Goal: Check status: Check status

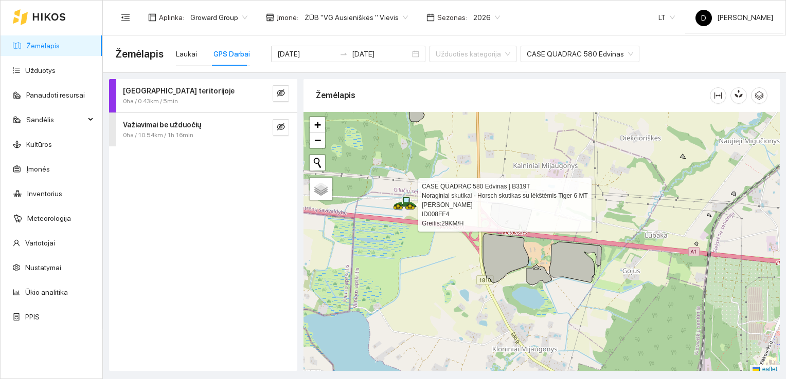
scroll to position [3, 0]
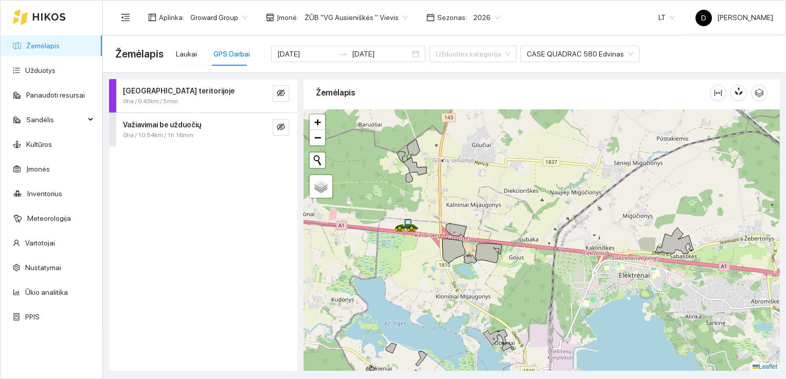
click at [207, 223] on div "Darbas teritorijoje 0ha / 0.43km / 5min Važiavimai be užduočių 0ha / 10.54km / …" at bounding box center [203, 225] width 188 height 292
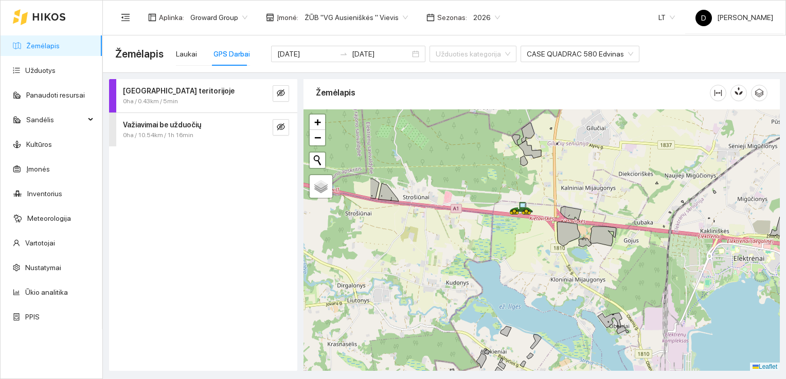
drag, startPoint x: 417, startPoint y: 200, endPoint x: 533, endPoint y: 183, distance: 117.0
click at [533, 184] on div at bounding box center [541, 240] width 476 height 262
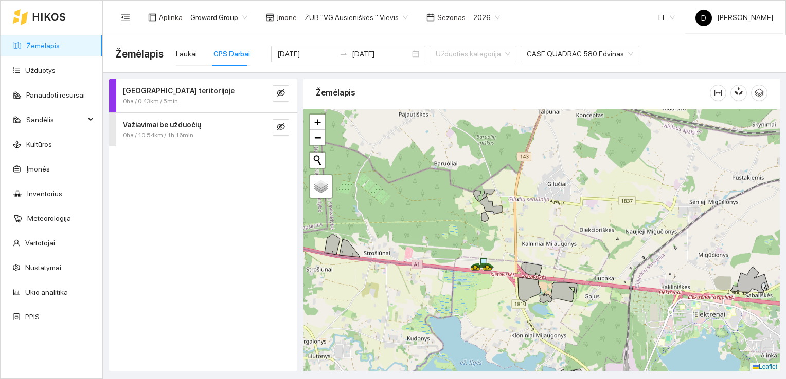
drag, startPoint x: 386, startPoint y: 210, endPoint x: 382, endPoint y: 312, distance: 101.3
click at [383, 314] on div at bounding box center [541, 240] width 476 height 262
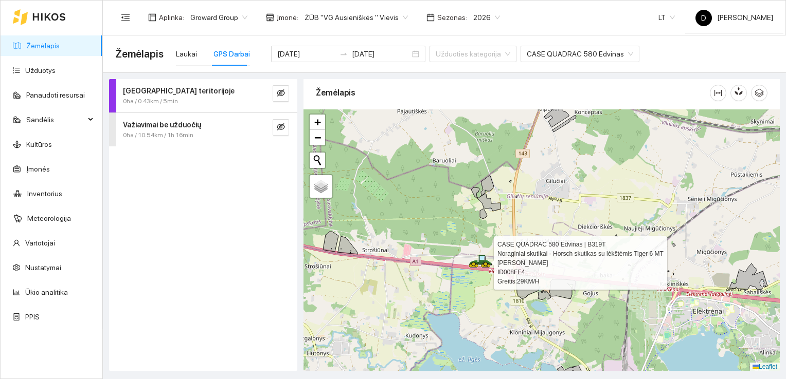
click at [484, 262] on icon at bounding box center [485, 263] width 9 height 3
click at [483, 262] on icon at bounding box center [485, 263] width 13 height 4
click at [483, 262] on icon at bounding box center [482, 263] width 3 height 2
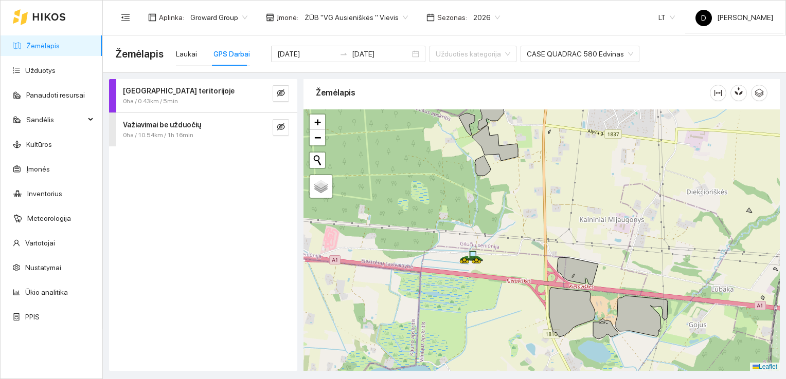
click at [515, 268] on div at bounding box center [541, 240] width 476 height 262
drag, startPoint x: 563, startPoint y: 145, endPoint x: 473, endPoint y: 303, distance: 182.4
click at [473, 303] on div at bounding box center [541, 240] width 476 height 262
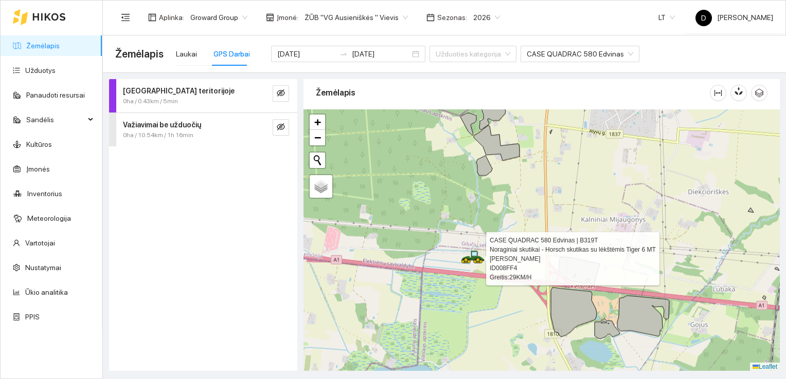
click at [477, 258] on icon at bounding box center [477, 259] width 9 height 3
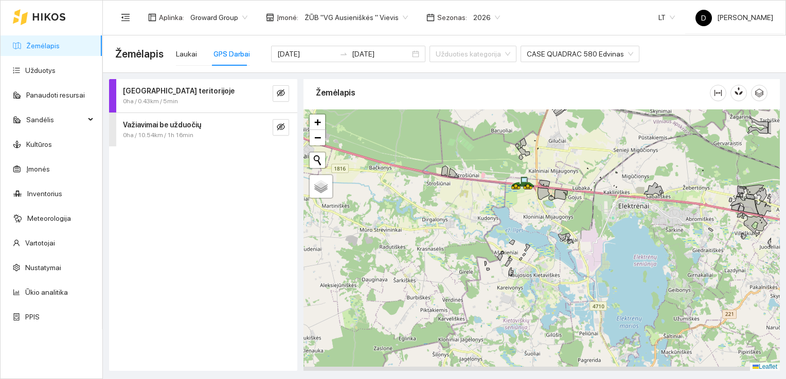
drag, startPoint x: 597, startPoint y: 315, endPoint x: 522, endPoint y: 201, distance: 136.3
click at [522, 201] on div at bounding box center [541, 240] width 476 height 262
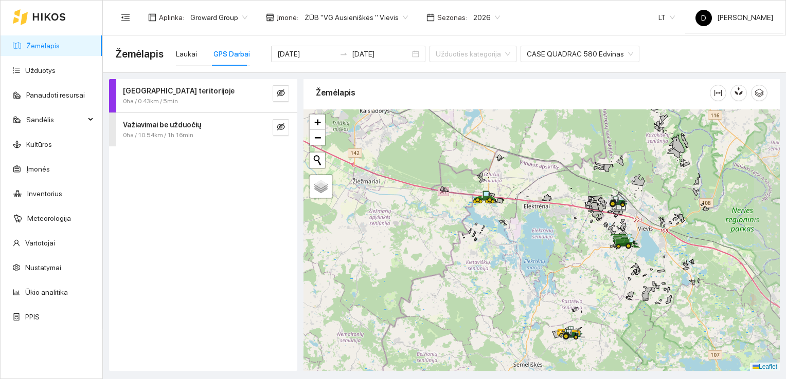
drag, startPoint x: 701, startPoint y: 229, endPoint x: 606, endPoint y: 229, distance: 94.6
click at [607, 230] on div at bounding box center [541, 240] width 476 height 262
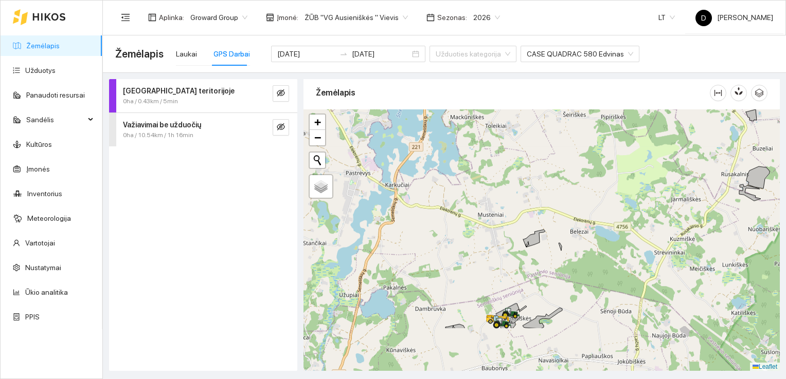
drag, startPoint x: 540, startPoint y: 320, endPoint x: 613, endPoint y: 104, distance: 228.2
click at [613, 105] on div "Žemėlapis" at bounding box center [541, 223] width 476 height 292
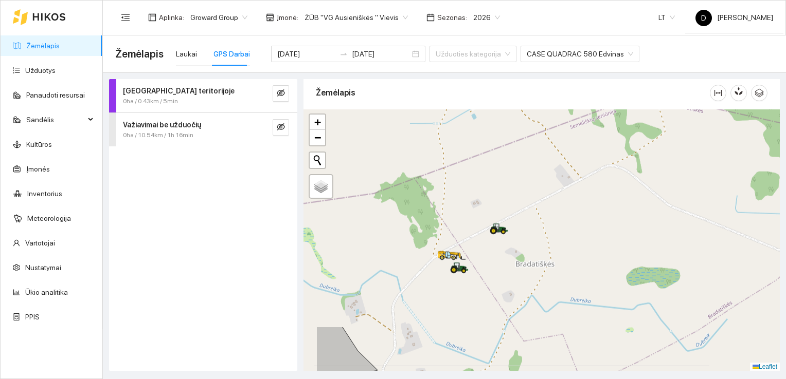
drag, startPoint x: 555, startPoint y: 296, endPoint x: 568, endPoint y: 400, distance: 104.6
click at [568, 379] on html "Žemėlapis Užduotys Panaudoti resursai Sandėlis Kultūros Įmonės Inventorius Mete…" at bounding box center [393, 189] width 786 height 379
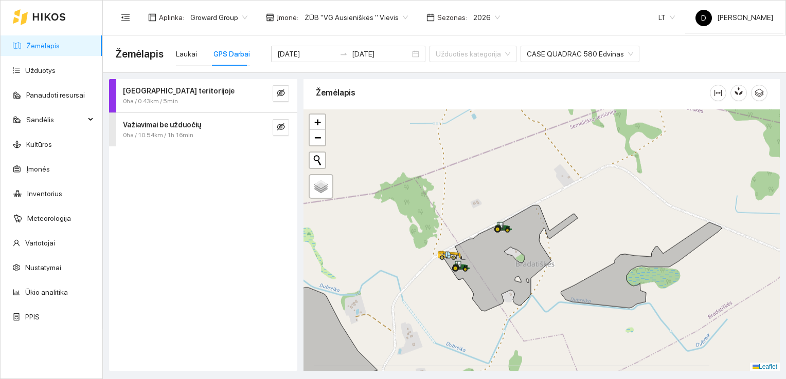
click at [209, 226] on div "Darbas teritorijoje 0ha / 0.43km / 5min Važiavimai be užduočių 0ha / 10.54km / …" at bounding box center [203, 225] width 188 height 292
click at [396, 54] on div "[DATE] [DATE]" at bounding box center [348, 54] width 154 height 16
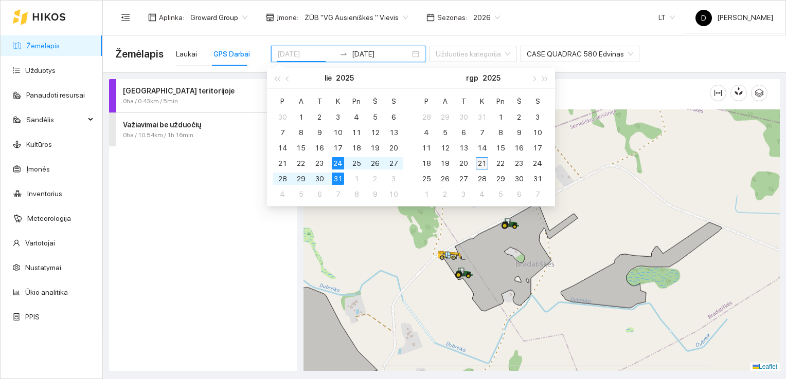
type input "[DATE]"
click at [481, 161] on div "21" at bounding box center [482, 163] width 12 height 12
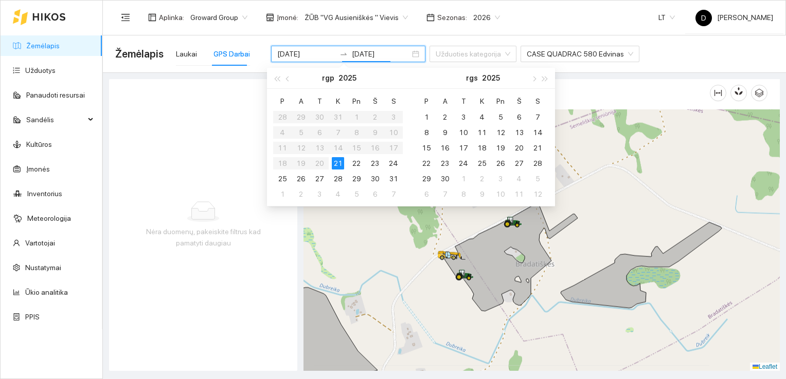
type input "[DATE]"
click at [339, 158] on div "21" at bounding box center [338, 163] width 12 height 12
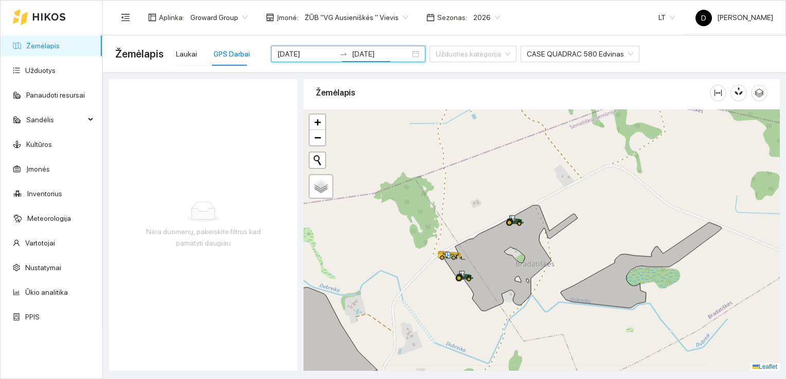
click at [228, 293] on div "Nėra duomenų, pakeiskite filtrus kad pamatyti daugiau" at bounding box center [203, 225] width 188 height 292
click at [233, 59] on div "GPS Darbai" at bounding box center [231, 53] width 36 height 11
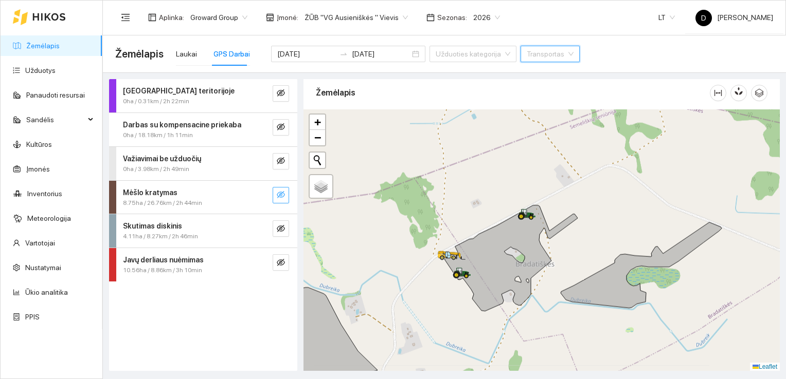
click at [282, 193] on icon "eye-invisible" at bounding box center [281, 195] width 8 height 8
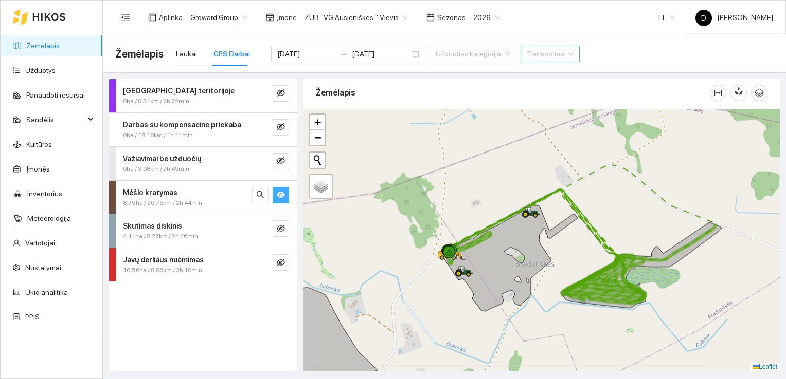
click at [280, 191] on icon "eye" at bounding box center [281, 195] width 8 height 8
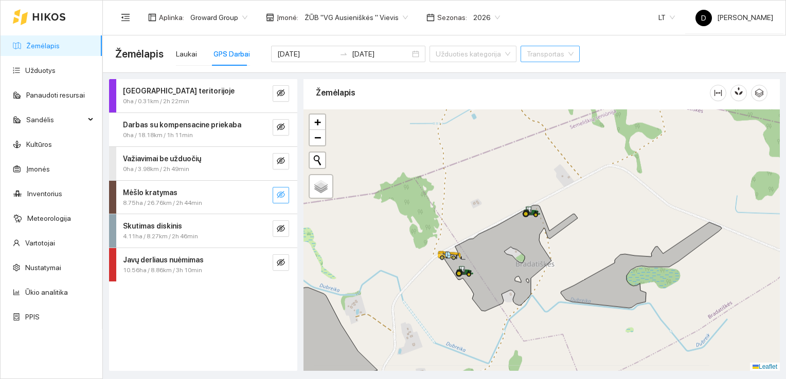
click at [280, 191] on icon "eye-invisible" at bounding box center [281, 195] width 8 height 8
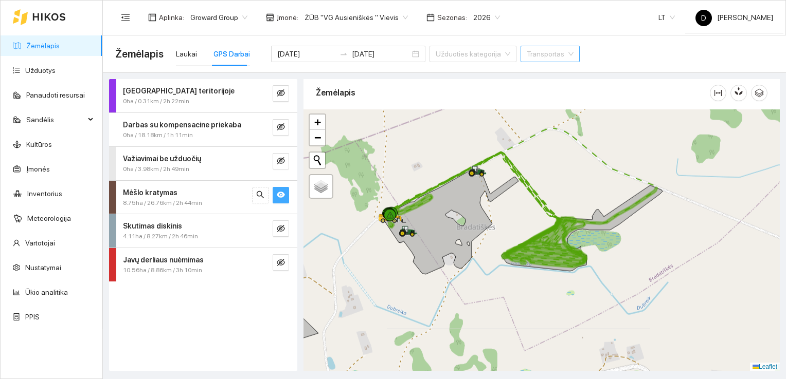
drag, startPoint x: 500, startPoint y: 175, endPoint x: 437, endPoint y: 138, distance: 72.8
click at [437, 138] on div at bounding box center [541, 240] width 476 height 262
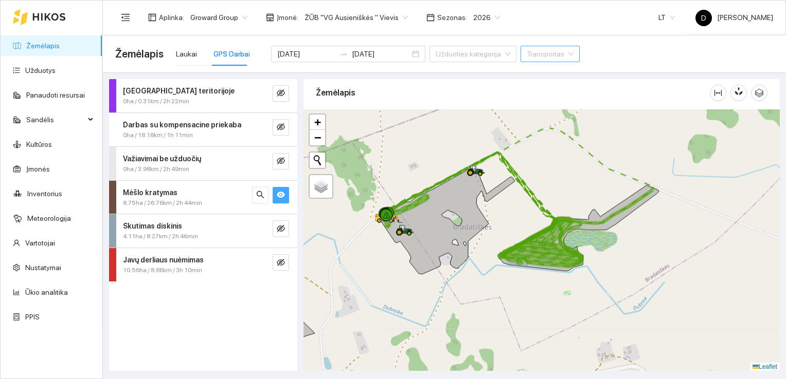
click at [279, 195] on icon "eye" at bounding box center [281, 195] width 8 height 6
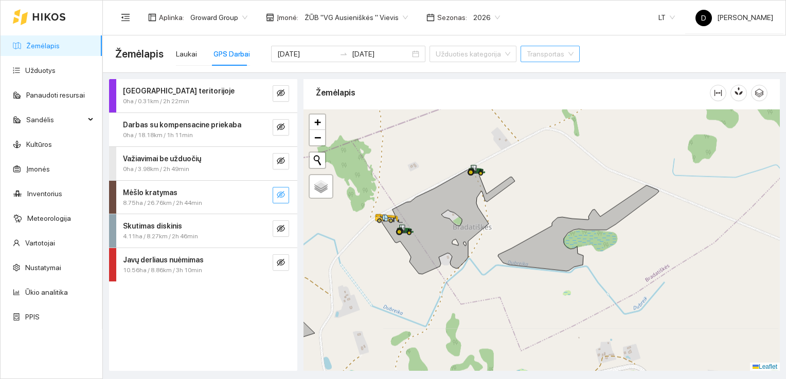
click at [279, 195] on icon "eye-invisible" at bounding box center [281, 194] width 8 height 7
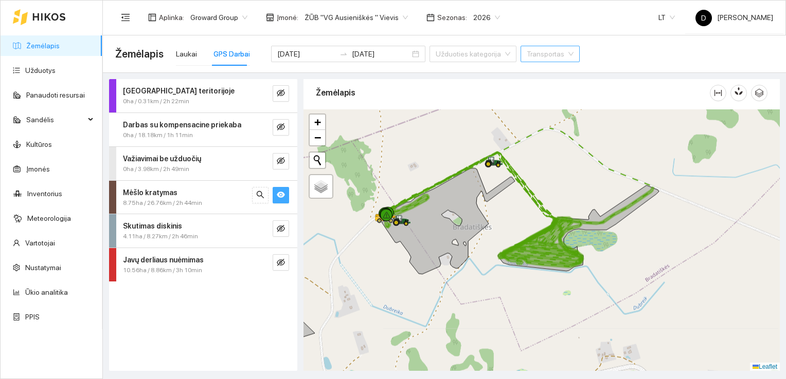
click at [280, 193] on icon "eye" at bounding box center [281, 195] width 8 height 8
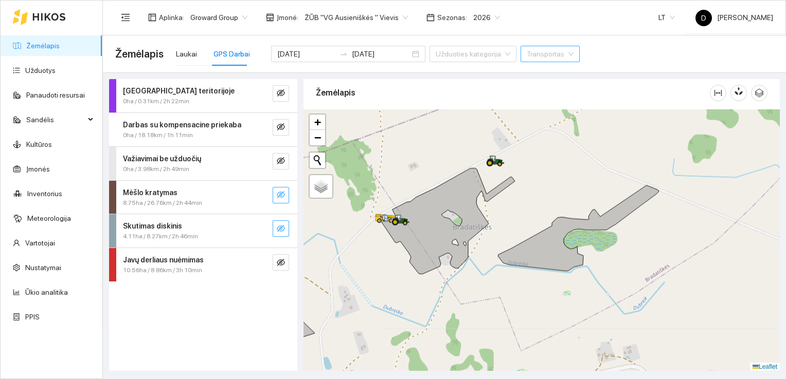
click at [280, 229] on icon "eye-invisible" at bounding box center [281, 229] width 8 height 8
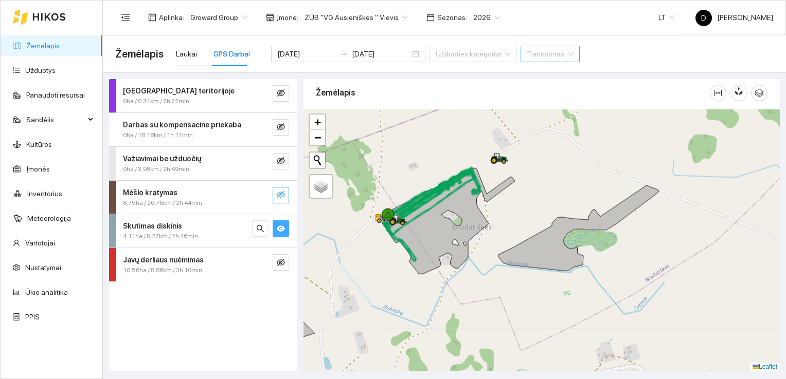
click at [280, 229] on icon "eye" at bounding box center [281, 229] width 8 height 8
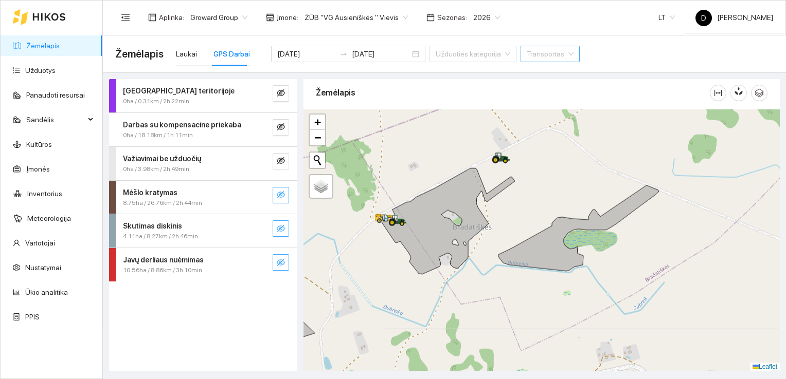
click at [287, 265] on button "button" at bounding box center [280, 262] width 16 height 16
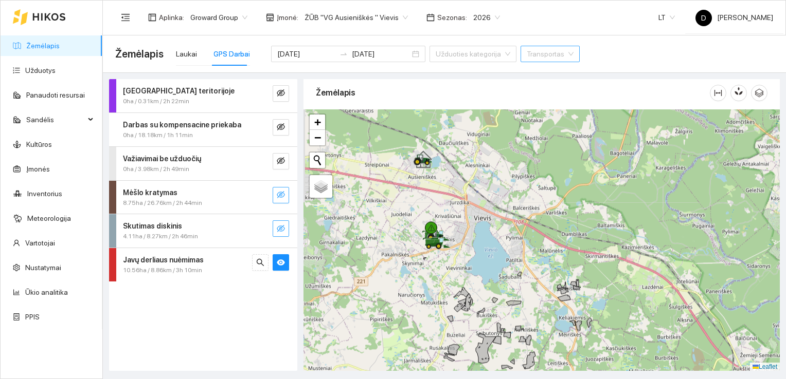
drag, startPoint x: 435, startPoint y: 157, endPoint x: 429, endPoint y: 321, distance: 164.6
click at [424, 336] on div at bounding box center [541, 240] width 476 height 262
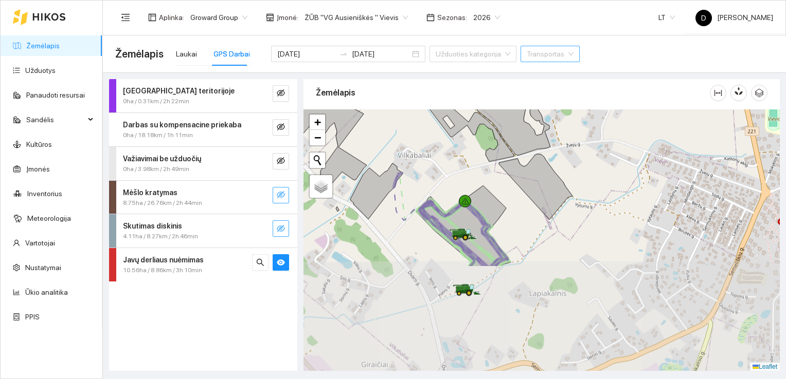
drag, startPoint x: 421, startPoint y: 270, endPoint x: 455, endPoint y: 131, distance: 142.9
click at [455, 131] on div at bounding box center [541, 240] width 476 height 262
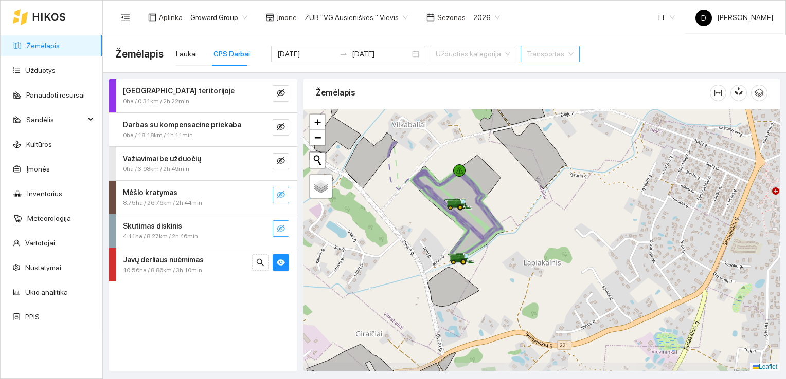
drag, startPoint x: 408, startPoint y: 242, endPoint x: 403, endPoint y: 225, distance: 17.1
click at [403, 225] on div at bounding box center [541, 240] width 476 height 262
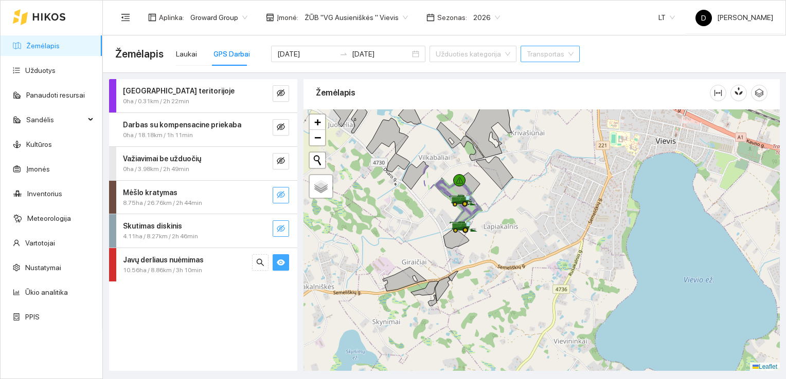
click at [280, 265] on icon "eye" at bounding box center [281, 263] width 8 height 8
drag, startPoint x: 224, startPoint y: 277, endPoint x: 241, endPoint y: 301, distance: 29.9
click at [241, 301] on div "[GEOGRAPHIC_DATA] teritorijoje 0ha / 0.31km / 2h 22min Darbas su kompensacine p…" at bounding box center [203, 225] width 188 height 292
